Goal: Information Seeking & Learning: Learn about a topic

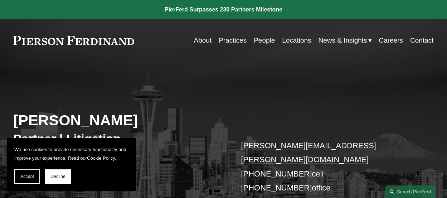
click at [264, 41] on link "People" at bounding box center [264, 41] width 21 height 14
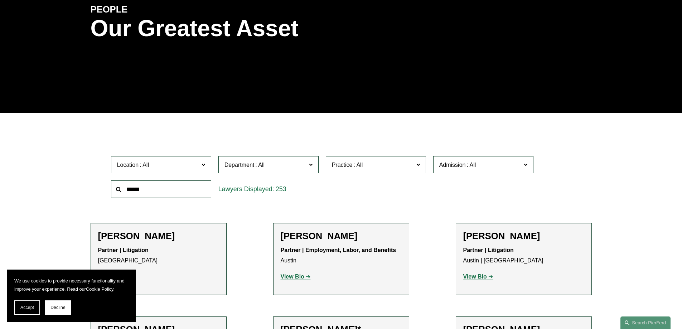
scroll to position [107, 0]
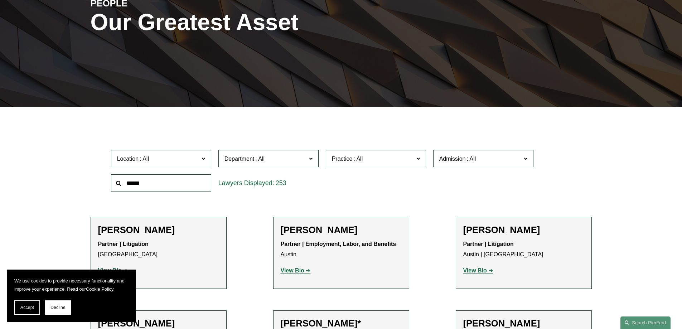
click at [205, 158] on span at bounding box center [203, 158] width 4 height 9
click at [62, 308] on span "Decline" at bounding box center [58, 307] width 15 height 5
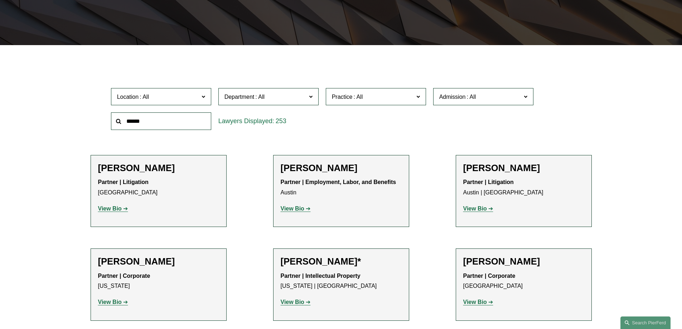
scroll to position [179, 0]
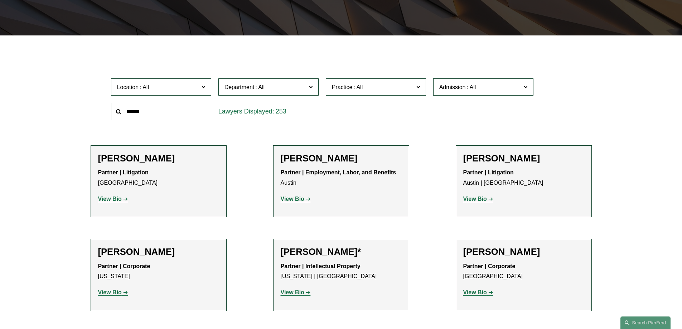
click at [268, 123] on div "253" at bounding box center [268, 111] width 107 height 25
click at [265, 88] on span at bounding box center [259, 87] width 11 height 6
click at [0, 0] on link "Litigation" at bounding box center [0, 0] width 0 height 0
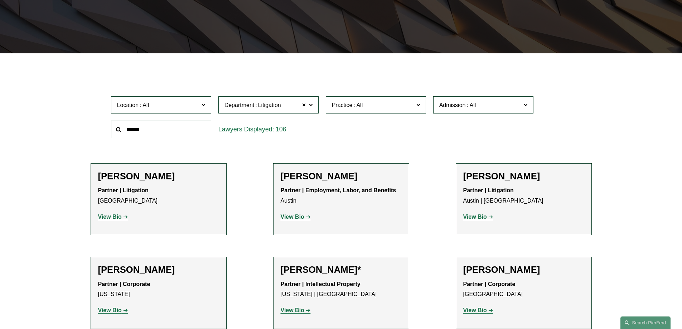
scroll to position [143, 0]
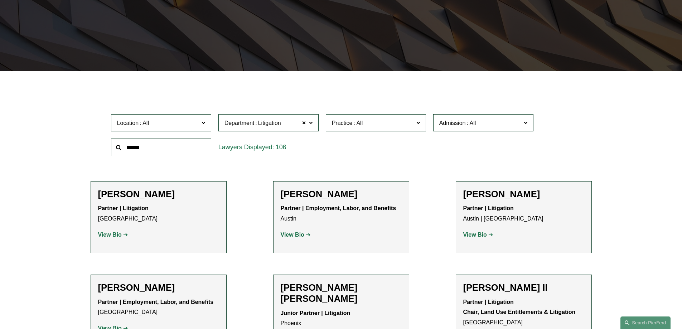
click at [149, 150] on input "text" at bounding box center [161, 148] width 100 height 18
type input "********"
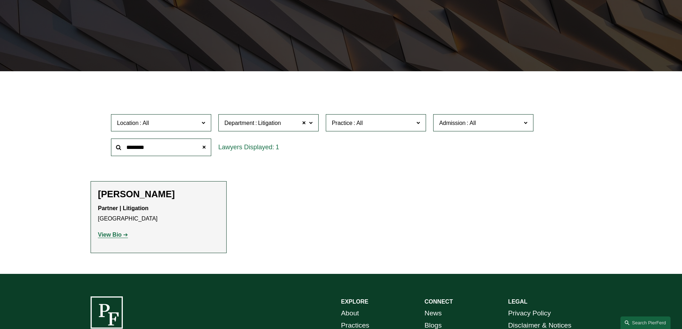
click at [110, 236] on strong "View Bio" at bounding box center [110, 235] width 24 height 6
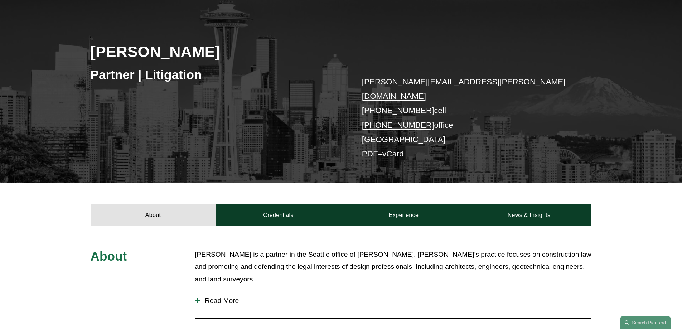
scroll to position [107, 0]
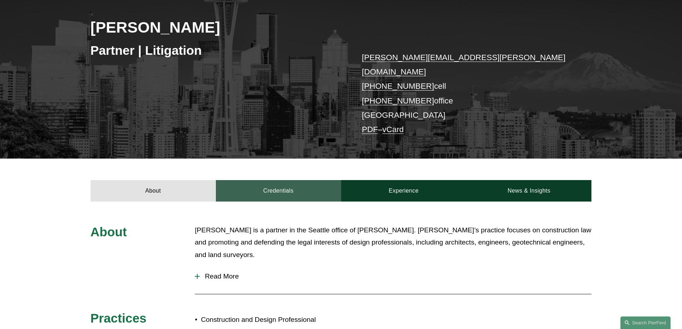
click at [285, 181] on link "Credentials" at bounding box center [278, 190] width 125 height 21
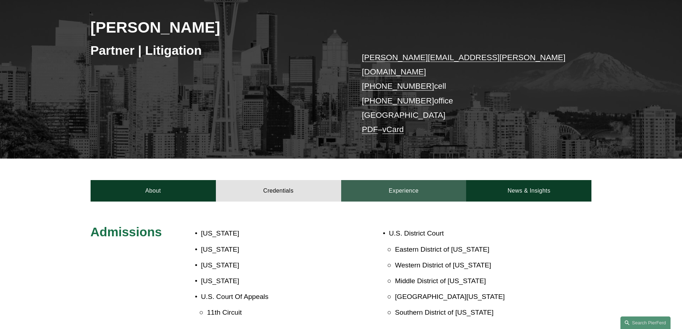
click at [410, 180] on link "Experience" at bounding box center [403, 190] width 125 height 21
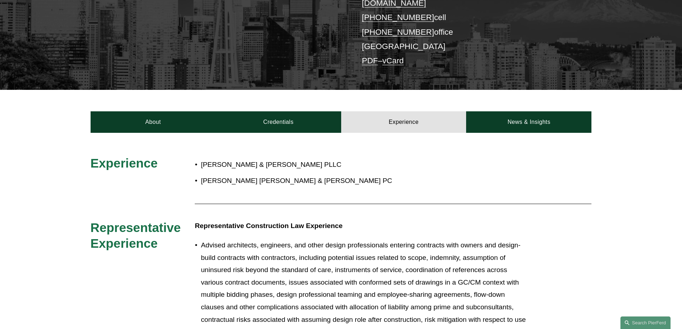
scroll to position [215, 0]
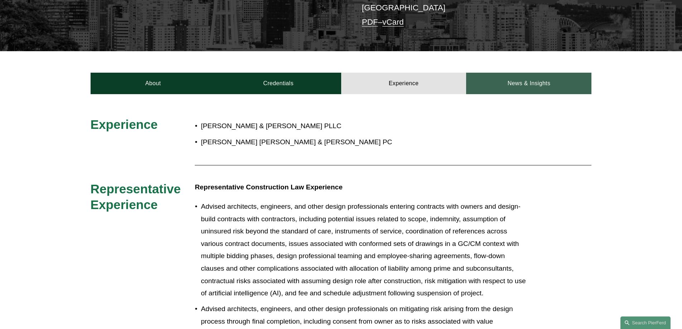
click at [496, 73] on link "News & Insights" at bounding box center [528, 83] width 125 height 21
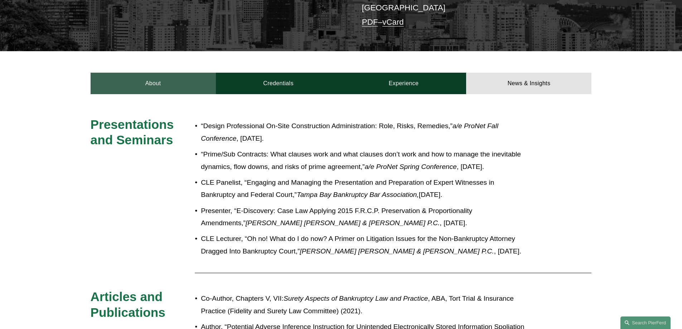
click at [143, 76] on link "About" at bounding box center [153, 83] width 125 height 21
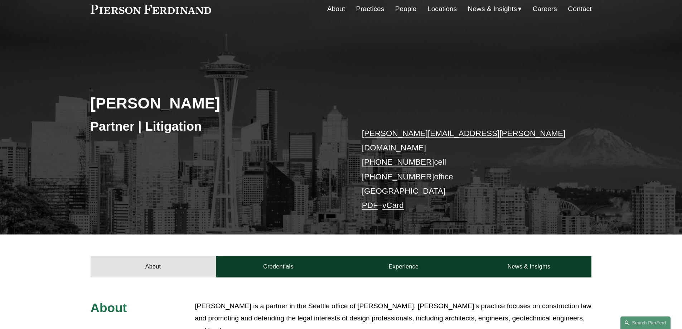
scroll to position [0, 0]
